Goal: Task Accomplishment & Management: Manage account settings

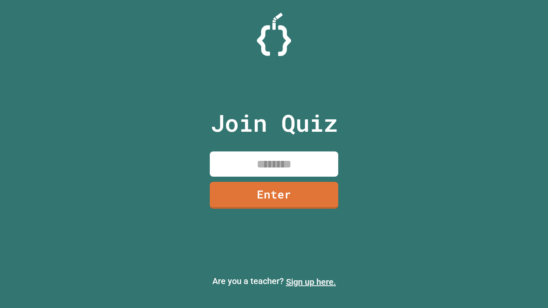
click at [311, 282] on link "Sign up here." at bounding box center [311, 282] width 50 height 10
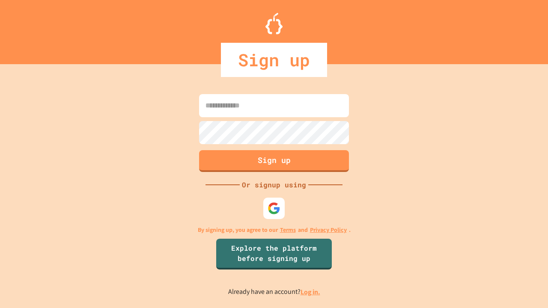
click at [311, 292] on link "Log in." at bounding box center [310, 292] width 20 height 9
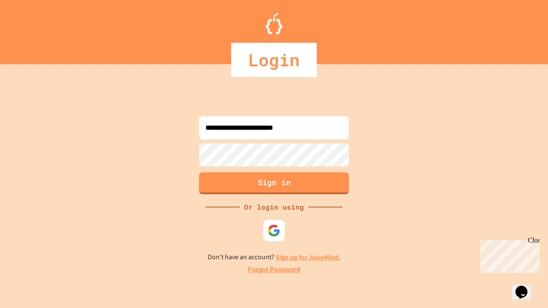
type input "**********"
